Goal: Task Accomplishment & Management: Manage account settings

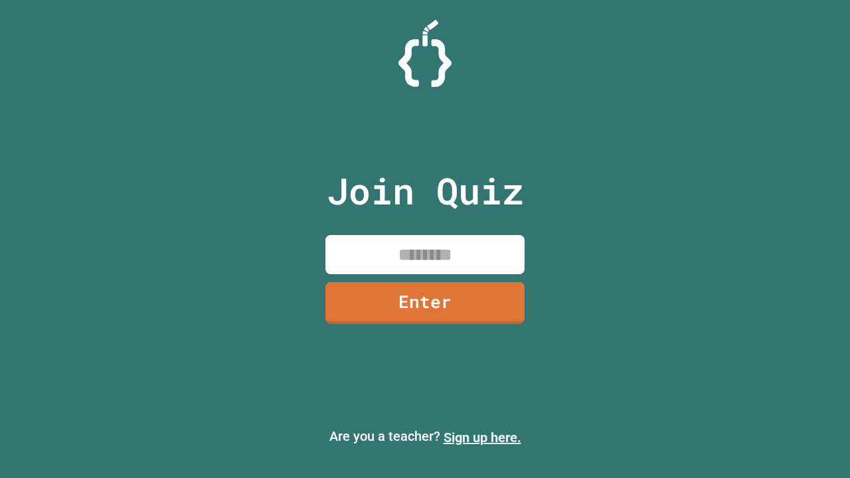
click at [482, 438] on link "Sign up here." at bounding box center [483, 438] width 78 height 16
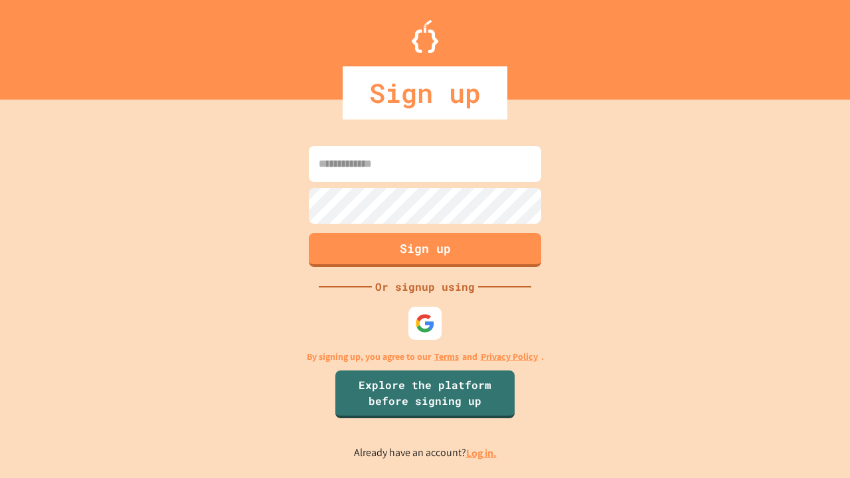
click at [482, 453] on link "Log in." at bounding box center [481, 453] width 31 height 14
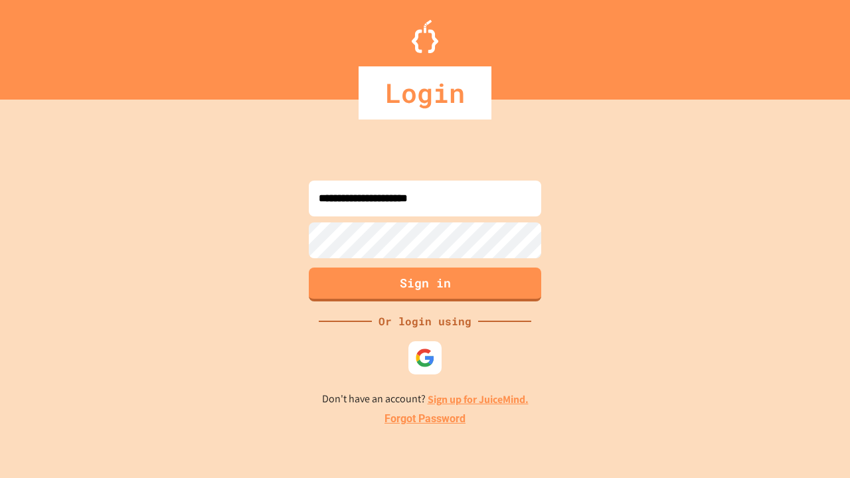
type input "**********"
